Goal: Transaction & Acquisition: Purchase product/service

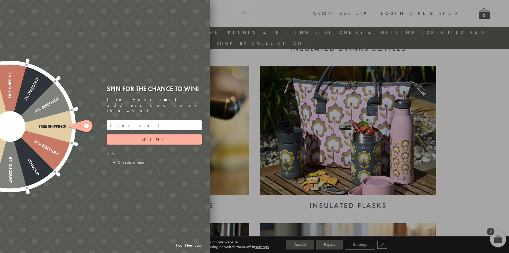
scroll to position [336, 0]
click at [496, 119] on div at bounding box center [254, 126] width 509 height 253
click at [134, 120] on input "email" at bounding box center [154, 125] width 95 height 10
click at [157, 136] on span "Spin!" at bounding box center [154, 139] width 25 height 6
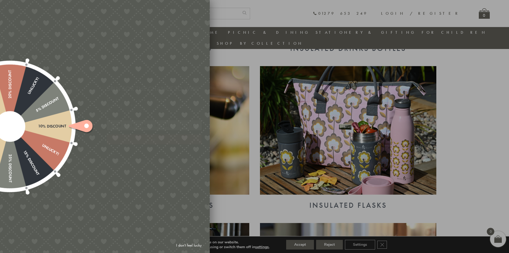
type input "JJHWAXHK"
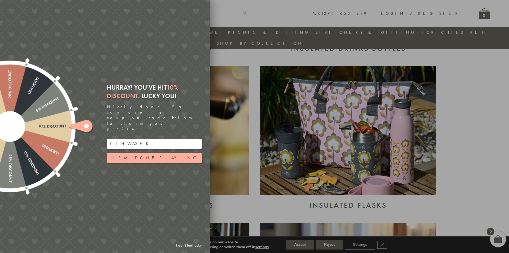
drag, startPoint x: 135, startPoint y: 133, endPoint x: 106, endPoint y: 133, distance: 29.1
click at [106, 133] on div "Hurray! You've hit 10% Discount . Lucky you! Nicely done! You can use the coupo…" at bounding box center [156, 126] width 107 height 94
click at [143, 153] on button "I'm done playing" at bounding box center [154, 158] width 95 height 10
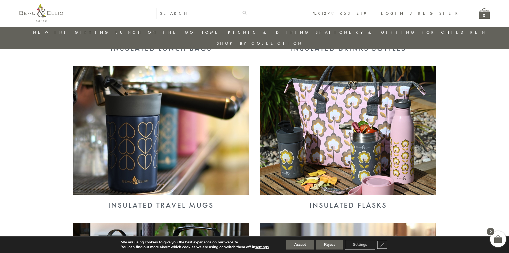
click at [168, 148] on img at bounding box center [161, 130] width 176 height 128
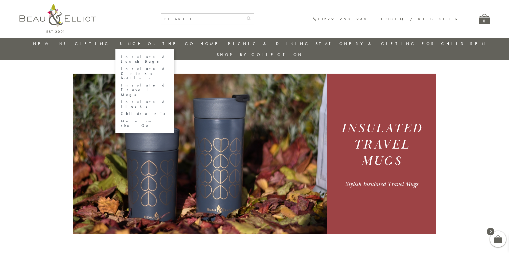
click at [142, 66] on link "Insulated Drinks Bottles" at bounding box center [145, 73] width 48 height 14
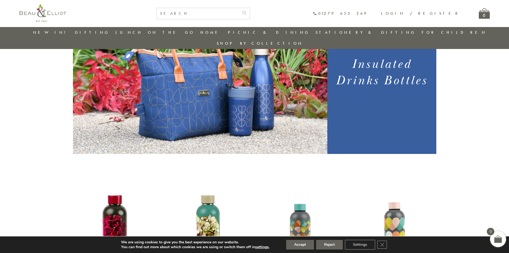
scroll to position [69, 0]
click at [303, 243] on button "Accept" at bounding box center [300, 244] width 28 height 10
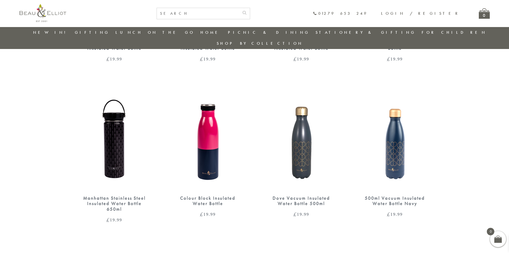
scroll to position [470, 0]
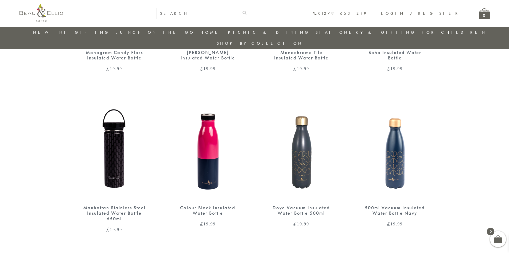
click at [383, 205] on div "500ml Vacuum Insulated Water Bottle Navy" at bounding box center [395, 210] width 64 height 11
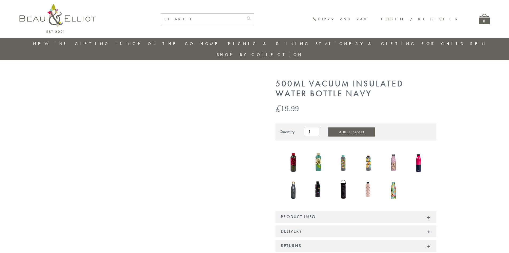
click at [344, 127] on button "Add to Basket" at bounding box center [351, 131] width 47 height 9
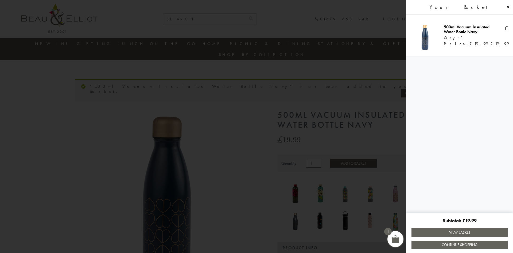
click at [144, 45] on span at bounding box center [256, 126] width 513 height 253
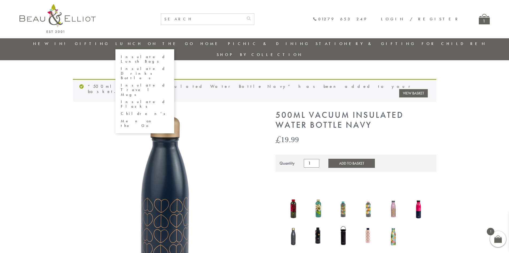
click at [143, 57] on link "Insulated Lunch Bags" at bounding box center [145, 59] width 48 height 9
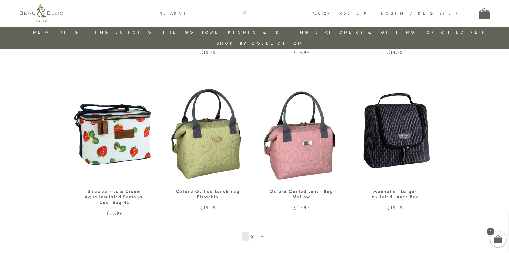
scroll to position [817, 0]
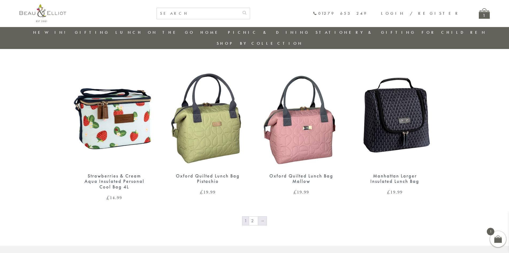
click at [263, 216] on link "→" at bounding box center [262, 220] width 9 height 9
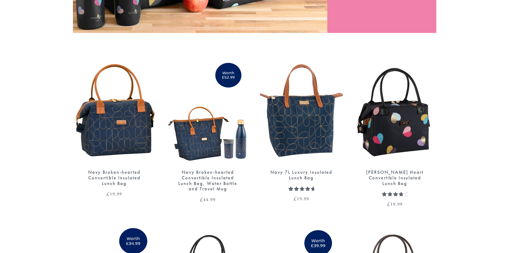
scroll to position [214, 0]
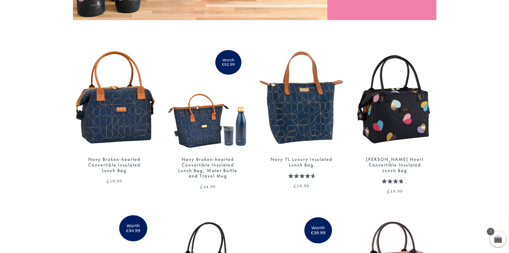
click at [222, 156] on div "Navy Broken-hearted Convertible Insulated Lunch Bag, Water Bottle and Travel Mug" at bounding box center [208, 167] width 64 height 22
click at [108, 114] on img at bounding box center [114, 97] width 83 height 107
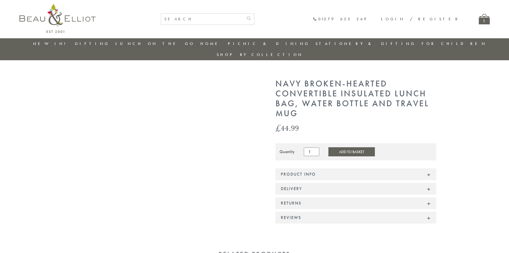
click at [291, 168] on div "Product Info" at bounding box center [356, 174] width 161 height 12
click at [429, 168] on div "Product Info" at bounding box center [356, 174] width 161 height 12
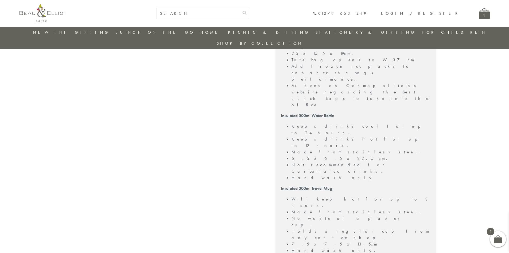
scroll to position [203, 0]
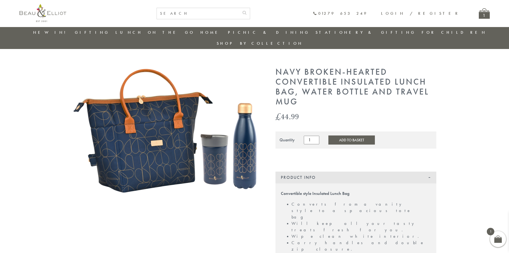
scroll to position [0, 0]
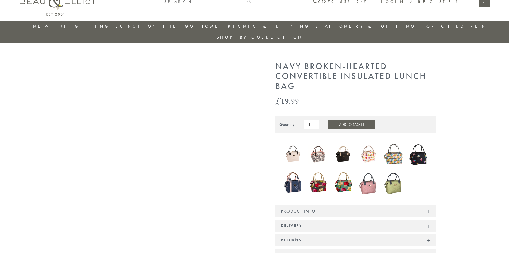
scroll to position [27, 0]
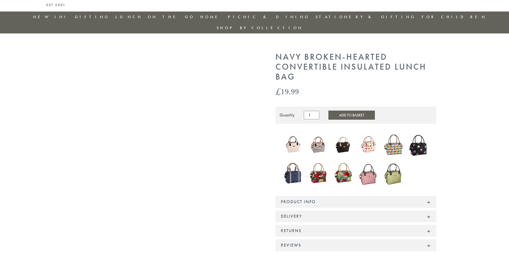
click at [429, 196] on div "Product Info" at bounding box center [356, 202] width 161 height 12
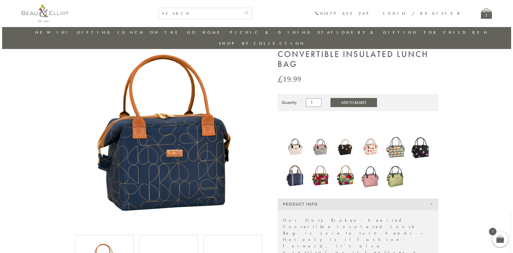
scroll to position [16, 0]
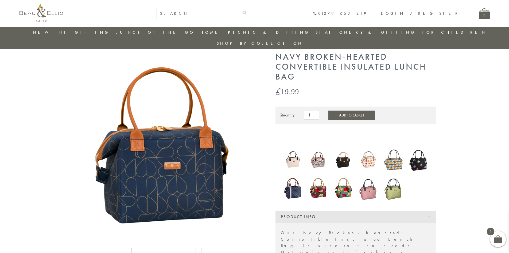
click at [339, 110] on button "Add to Basket" at bounding box center [351, 114] width 47 height 9
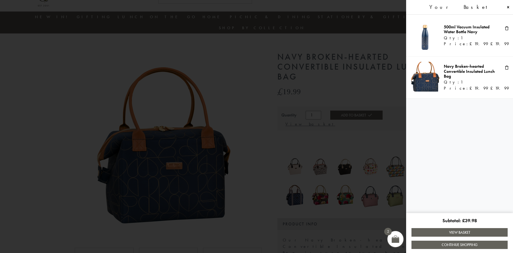
click at [455, 230] on link "View Basket" at bounding box center [460, 232] width 96 height 8
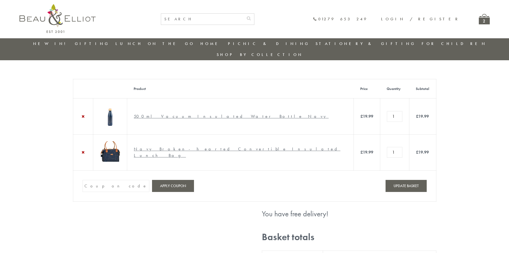
click at [107, 185] on input "Coupon:" at bounding box center [116, 186] width 67 height 12
paste input "JJHWAXHK"
type input "JJHWAXHK"
click at [168, 187] on button "Apply coupon" at bounding box center [173, 186] width 42 height 12
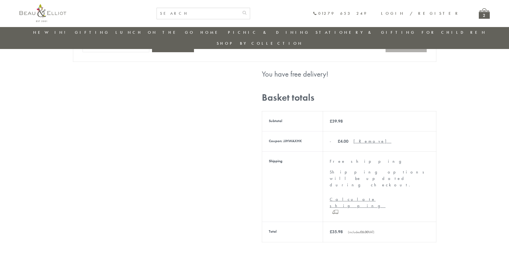
scroll to position [176, 0]
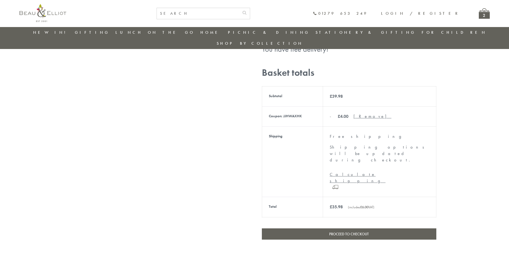
click at [340, 228] on link "Proceed to checkout" at bounding box center [349, 233] width 175 height 11
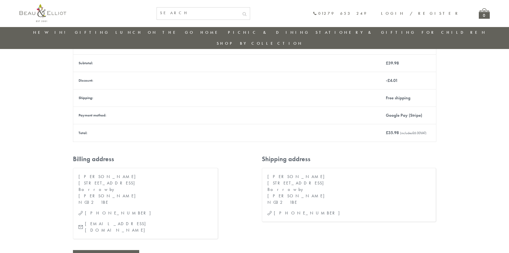
scroll to position [149, 0]
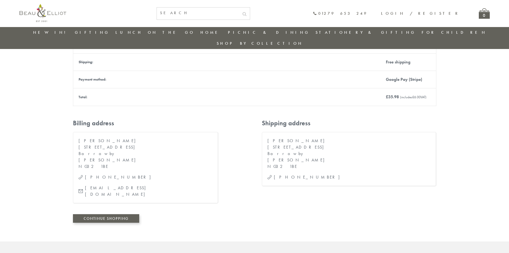
click at [104, 214] on link "Continue shopping" at bounding box center [106, 218] width 66 height 9
